Goal: Task Accomplishment & Management: Use online tool/utility

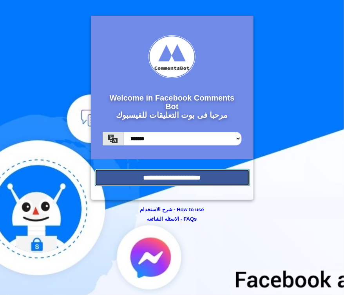
click at [173, 179] on input "**********" at bounding box center [172, 177] width 155 height 17
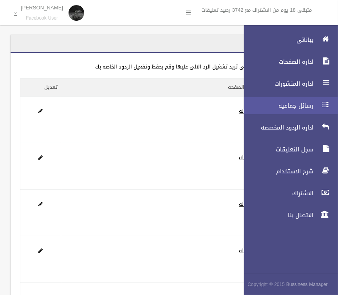
click at [299, 107] on span "رسائل جماعيه" at bounding box center [276, 106] width 78 height 8
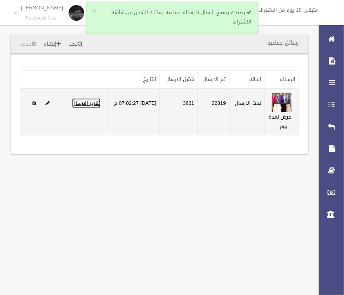
click at [87, 104] on link "تقرير الارسال" at bounding box center [86, 103] width 29 height 10
